Goal: Navigation & Orientation: Find specific page/section

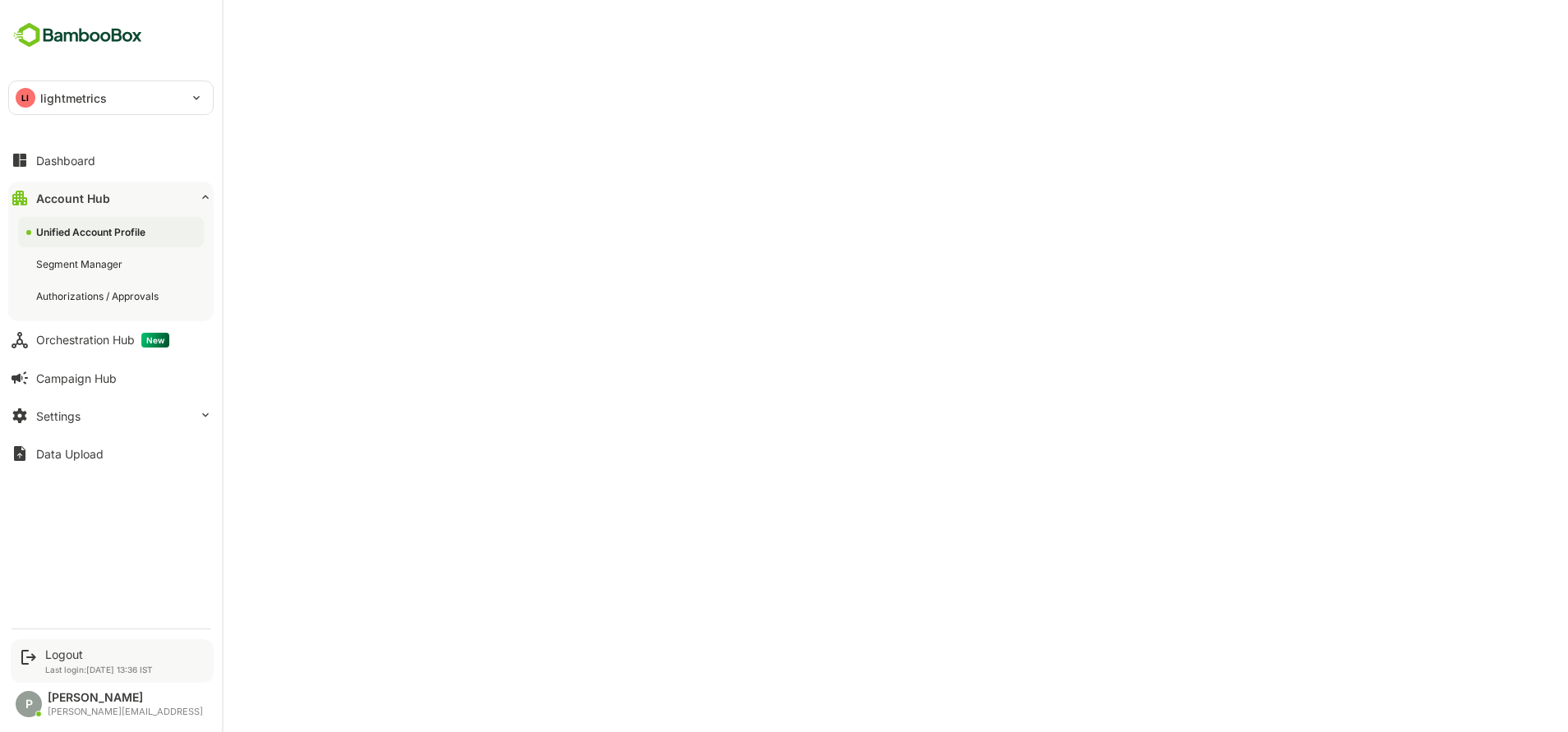
click at [76, 666] on p "Last login: [DATE] 13:36 IST" at bounding box center [99, 669] width 108 height 10
click at [24, 659] on icon at bounding box center [28, 657] width 19 height 19
click at [42, 654] on div "Logout Last login: [DATE] 13:36 IST" at bounding box center [112, 661] width 203 height 43
click at [81, 655] on div "Logout" at bounding box center [99, 654] width 108 height 14
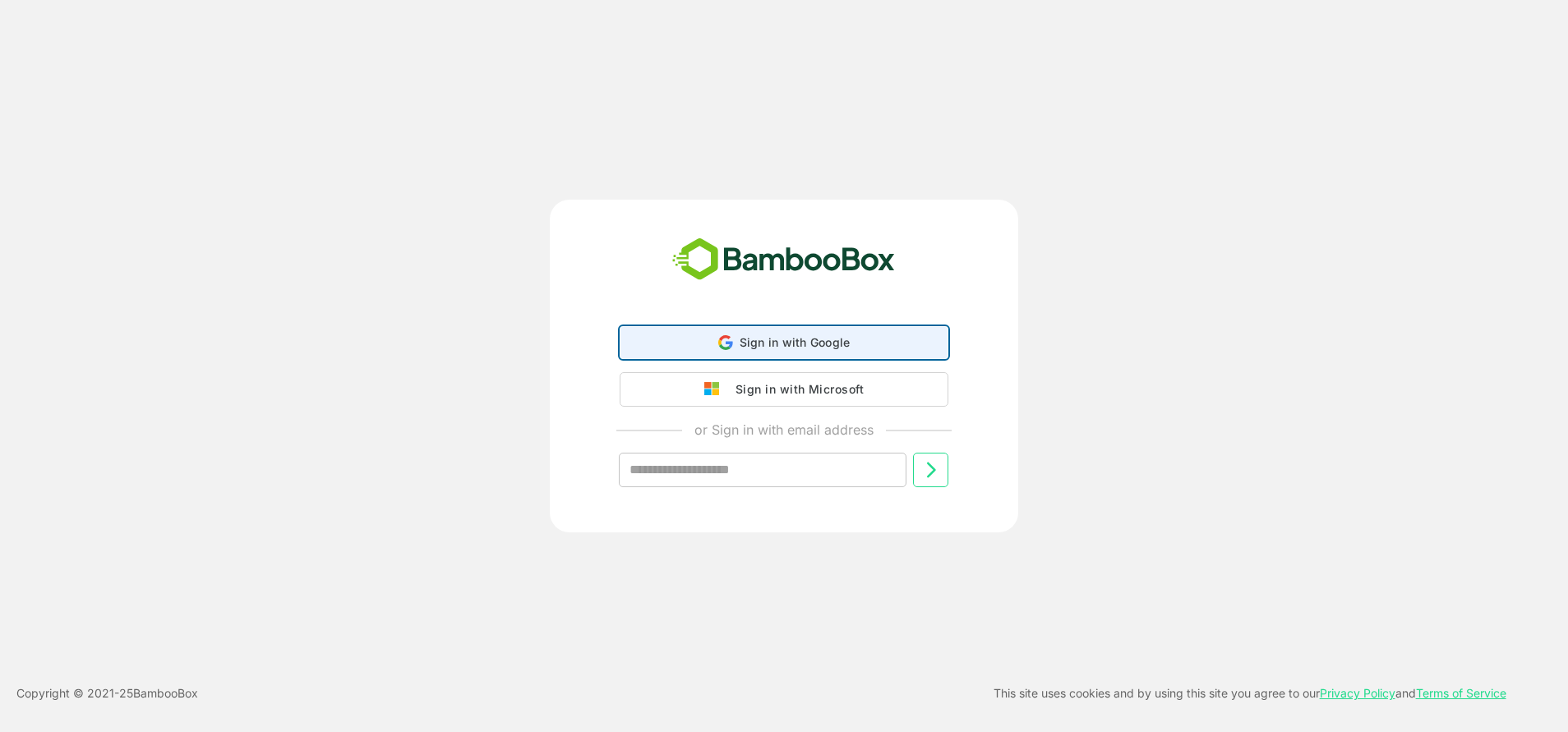
click at [849, 348] on span "Sign in with Google" at bounding box center [795, 342] width 111 height 14
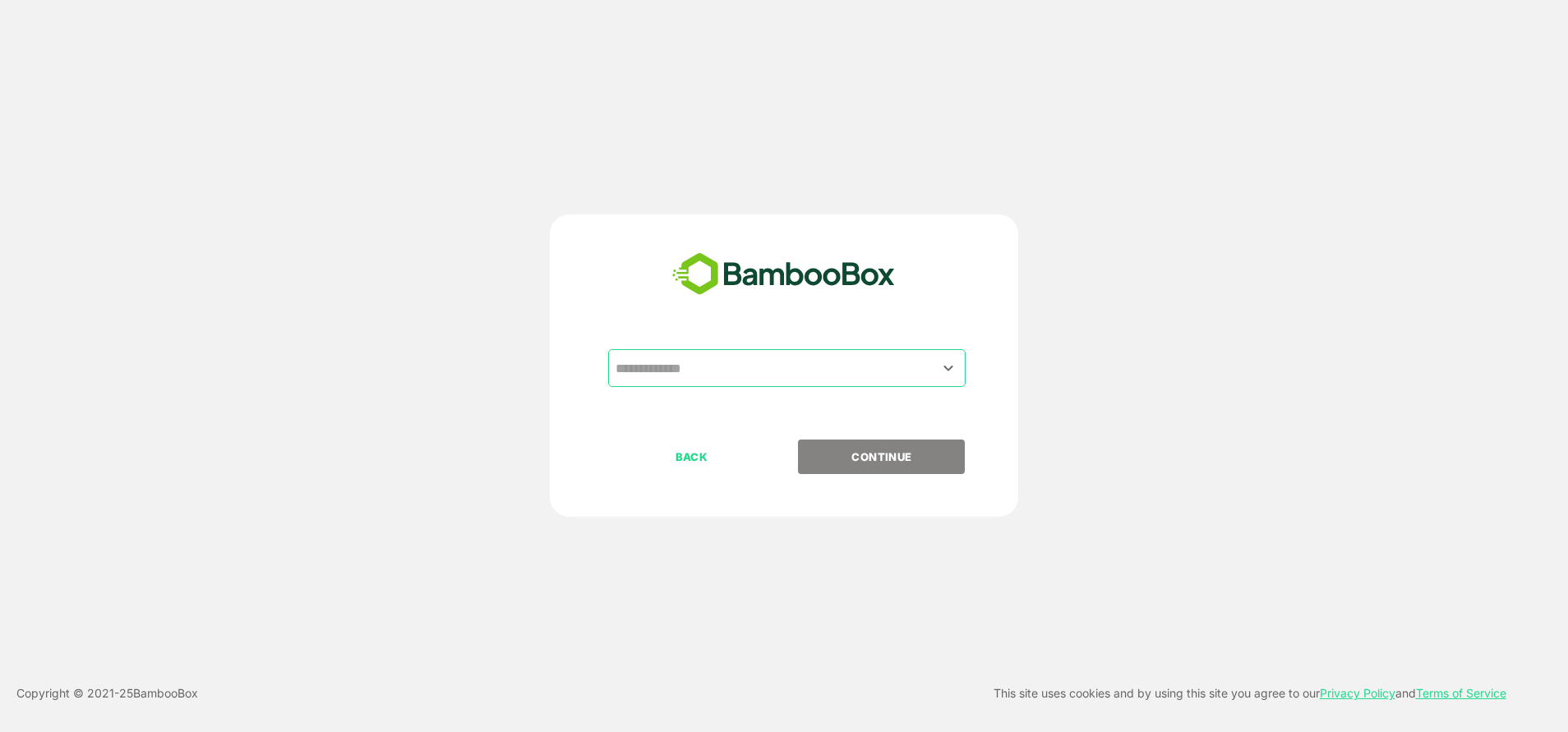
click at [730, 353] on input "text" at bounding box center [787, 368] width 351 height 31
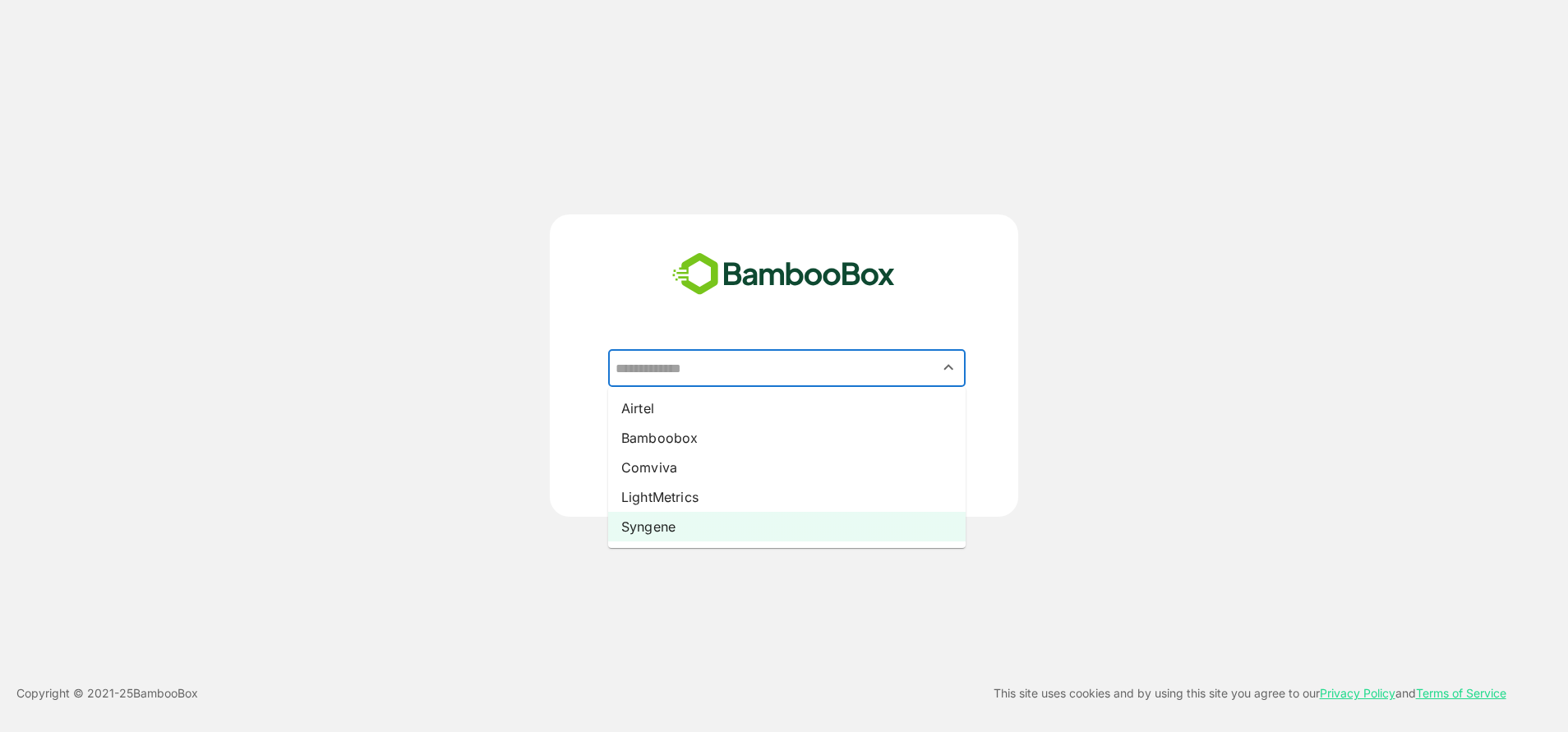
click at [649, 525] on li "Syngene" at bounding box center [787, 527] width 357 height 30
type input "*******"
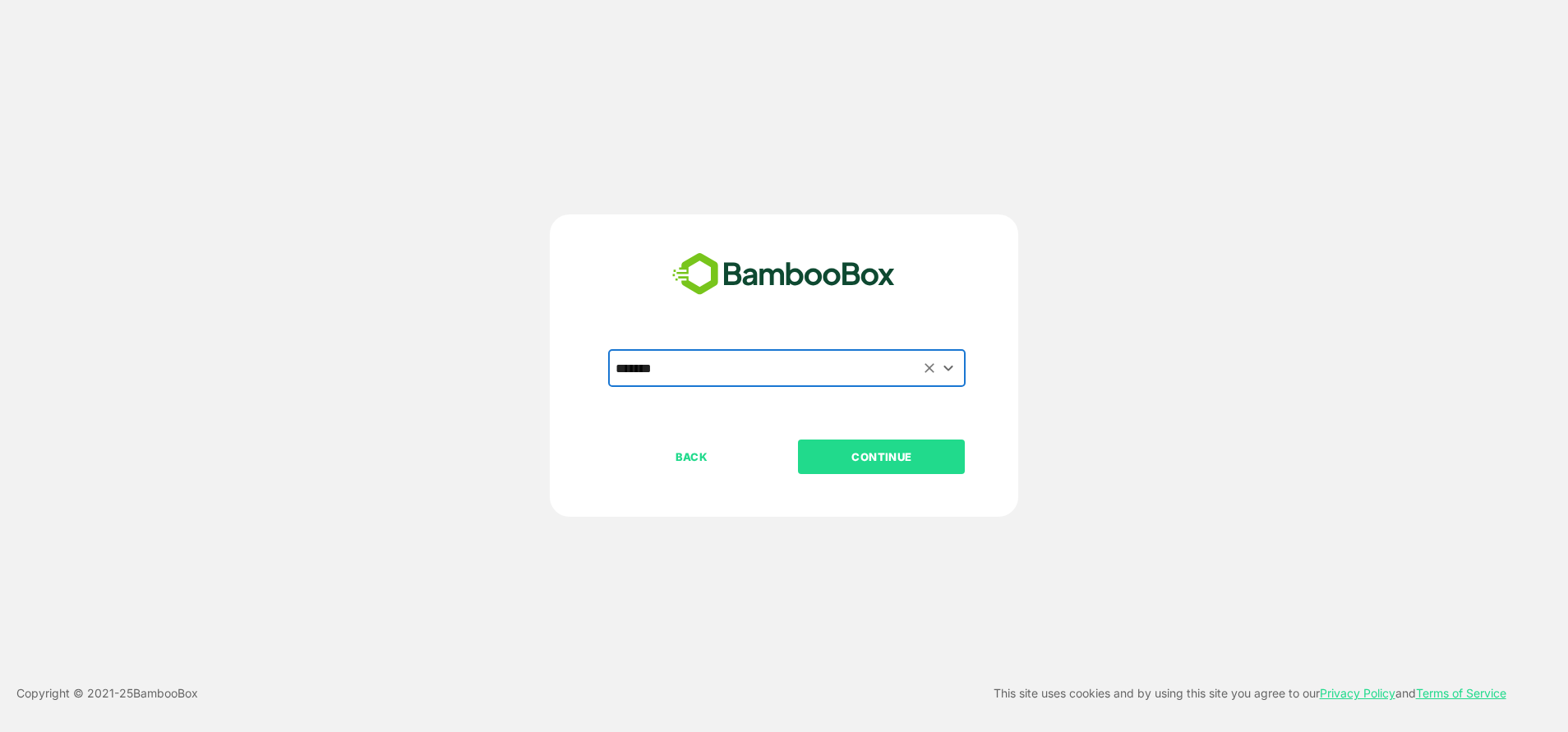
click at [905, 452] on p "CONTINUE" at bounding box center [882, 457] width 164 height 19
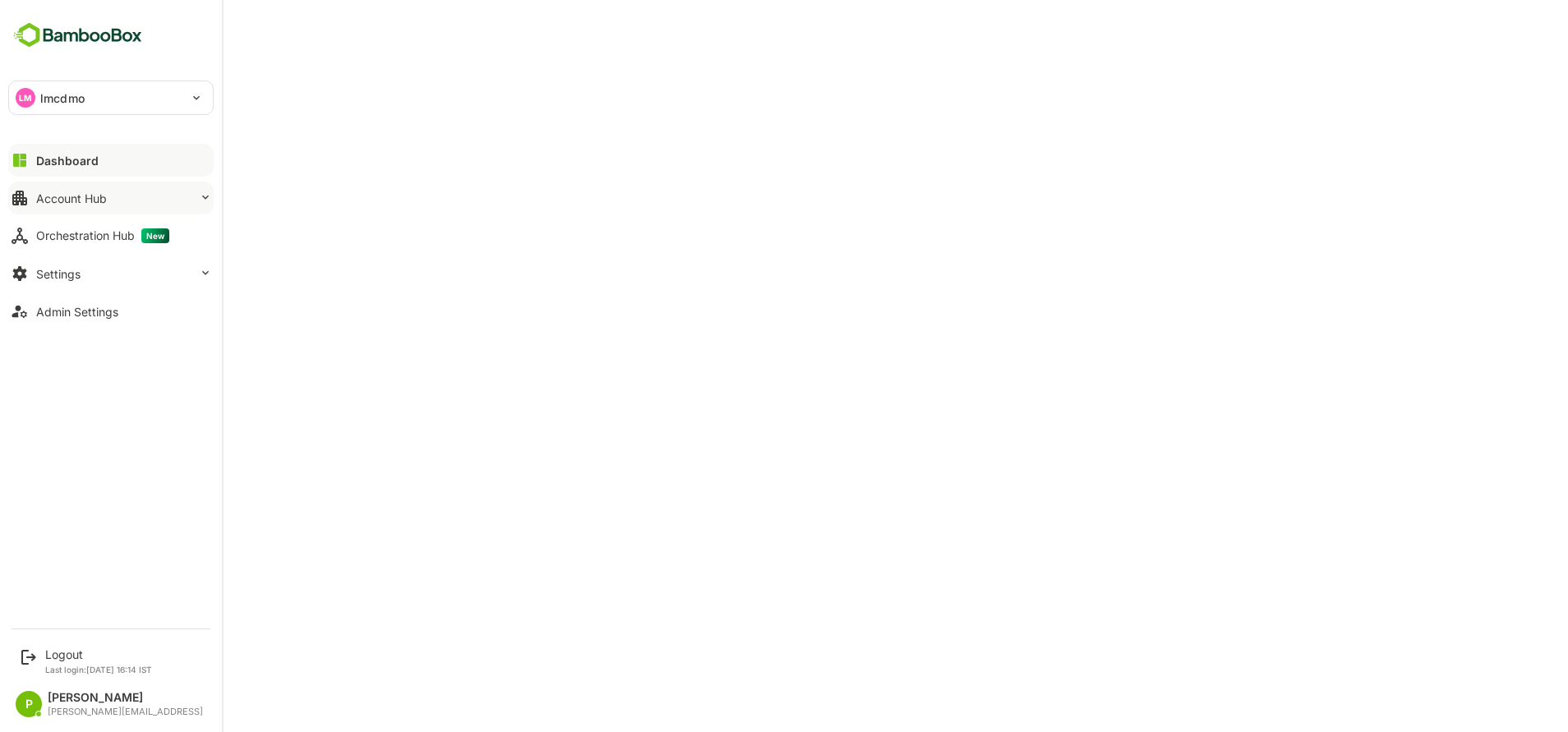
click at [72, 198] on div "Account Hub" at bounding box center [71, 198] width 71 height 14
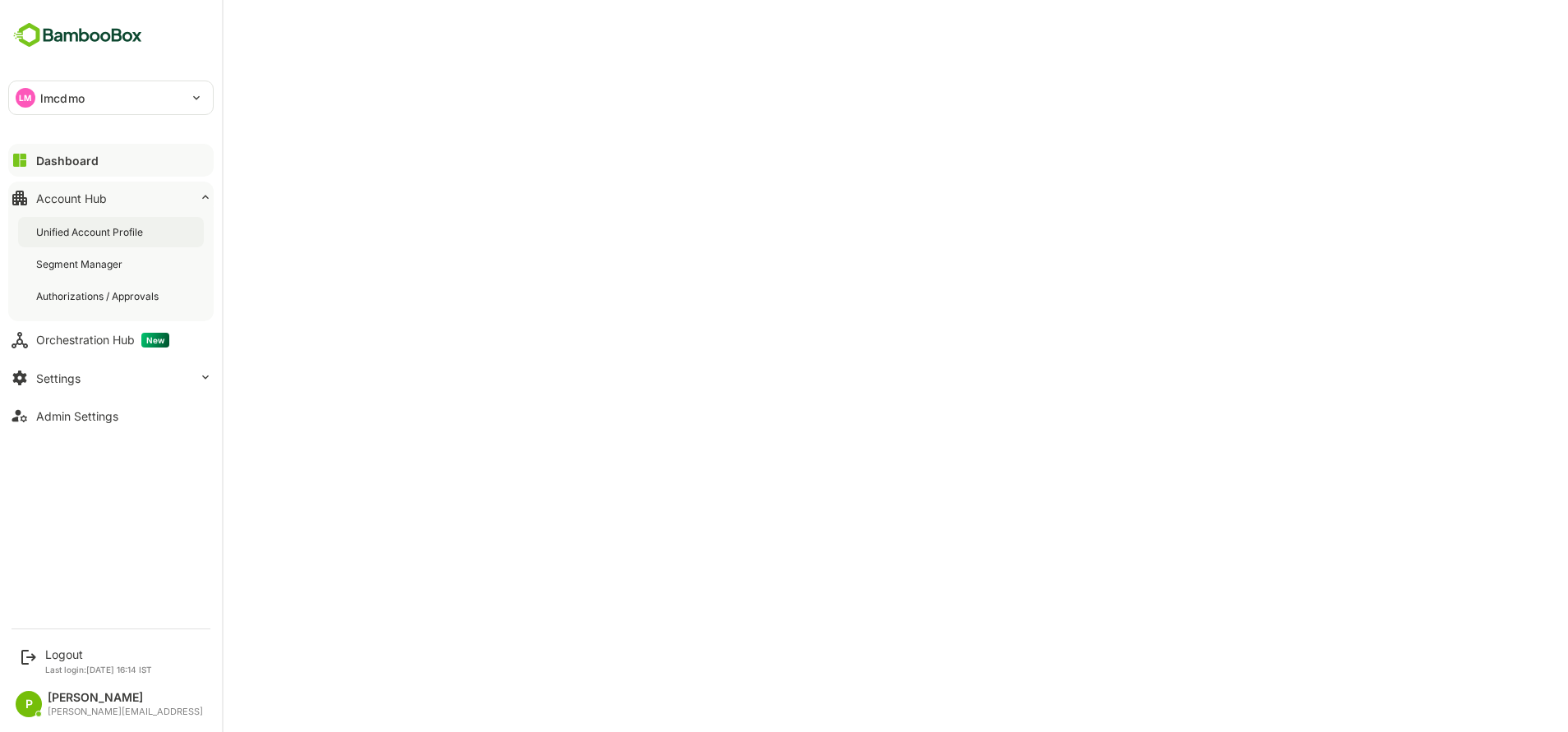
click at [114, 231] on div "Unified Account Profile" at bounding box center [91, 232] width 110 height 14
click at [153, 170] on button "Dashboard" at bounding box center [110, 160] width 205 height 33
